Goal: Information Seeking & Learning: Find specific fact

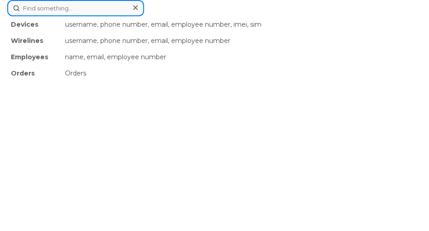
click at [108, 16] on div "Devices username, phone number, email, employee number, imei, sim Wirelines use…" at bounding box center [214, 8] width 415 height 16
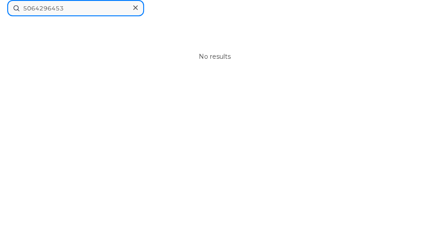
type input "5064296453"
click at [226, 24] on div "No results" at bounding box center [214, 56] width 415 height 81
click at [80, 8] on input "5064296453" at bounding box center [75, 8] width 137 height 16
drag, startPoint x: 82, startPoint y: 11, endPoint x: -31, endPoint y: 5, distance: 112.7
